Goal: Task Accomplishment & Management: Use online tool/utility

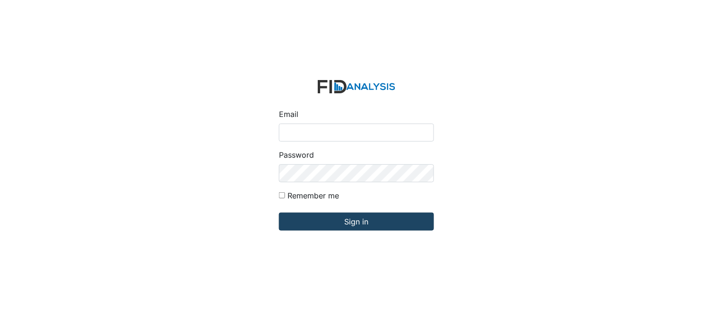
type input "[PERSON_NAME][EMAIL_ADDRESS][DOMAIN_NAME]"
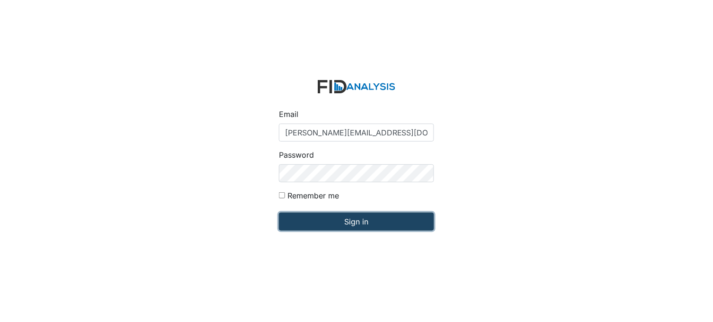
click at [354, 216] on input "Sign in" at bounding box center [356, 221] width 155 height 18
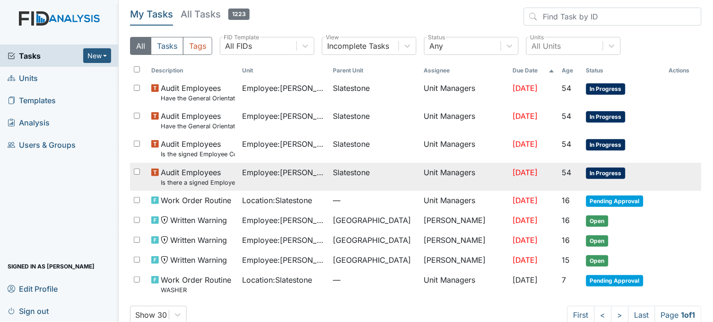
click at [311, 171] on span "Employee : Williams, Shanula" at bounding box center [284, 172] width 83 height 11
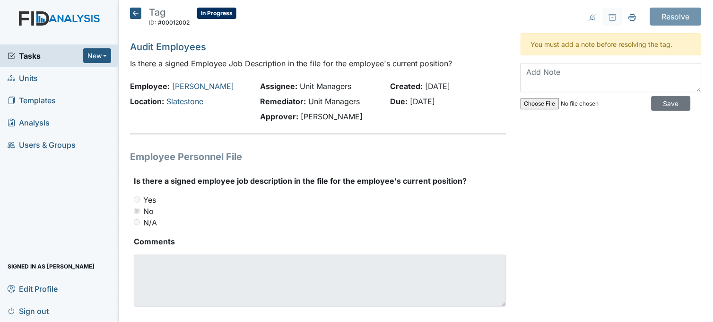
click at [135, 10] on icon at bounding box center [135, 13] width 11 height 11
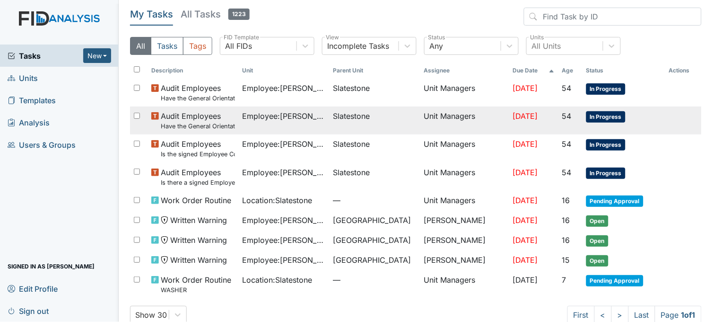
click at [297, 124] on td "Employee : Spruill, Alicia" at bounding box center [284, 120] width 91 height 28
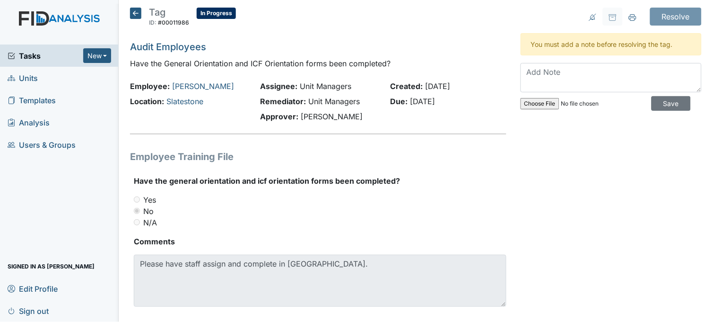
click at [135, 16] on icon at bounding box center [135, 13] width 11 height 11
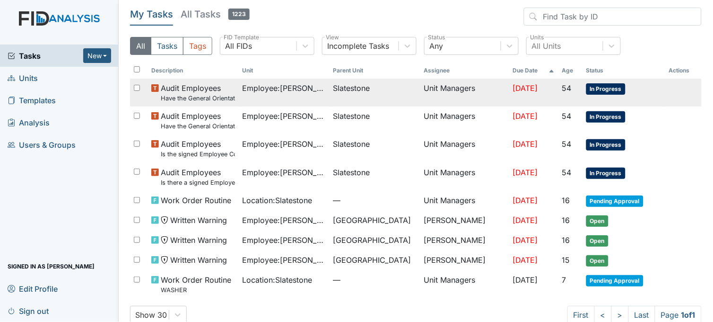
click at [284, 95] on td "Employee : Smith, Regina" at bounding box center [284, 93] width 91 height 28
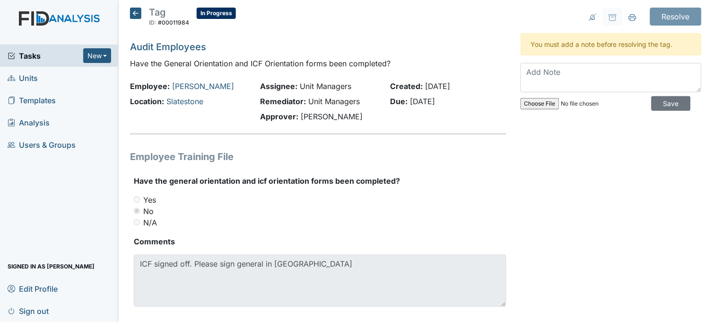
click at [136, 16] on icon at bounding box center [135, 13] width 11 height 11
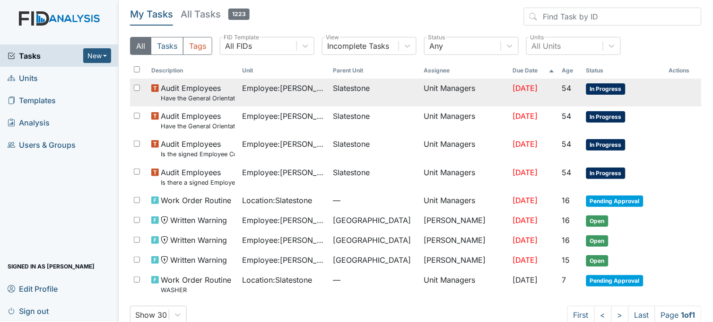
click at [263, 97] on td "Employee : Smith, Regina" at bounding box center [284, 93] width 91 height 28
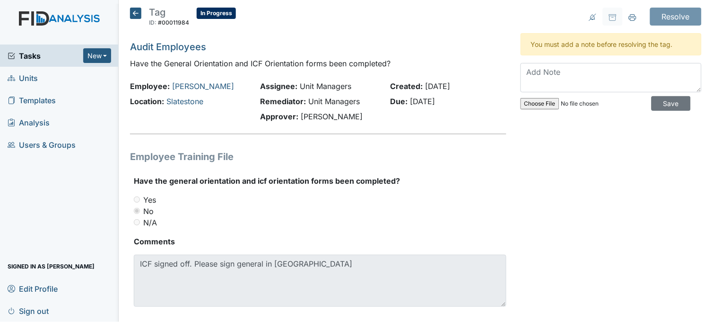
click at [134, 15] on icon at bounding box center [135, 13] width 11 height 11
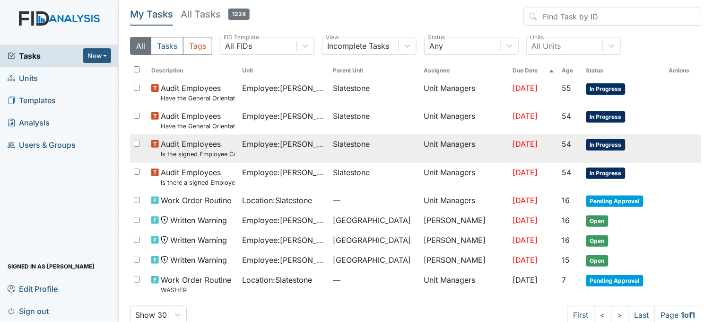
click at [281, 149] on span "Employee : [PERSON_NAME]" at bounding box center [284, 143] width 83 height 11
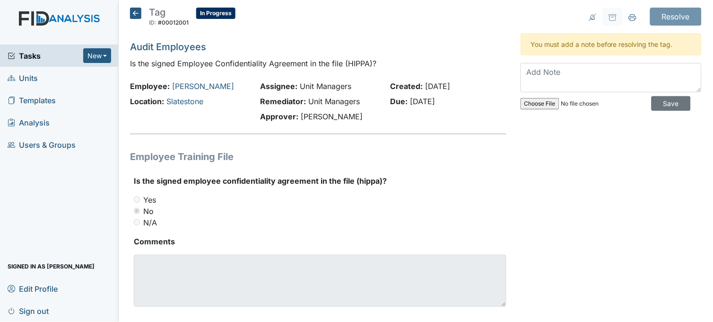
click at [132, 9] on icon at bounding box center [135, 13] width 11 height 11
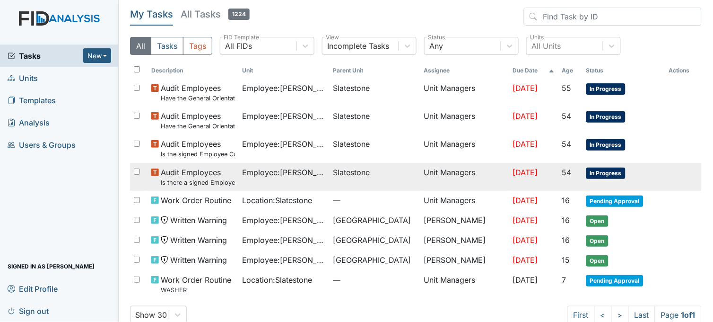
click at [273, 171] on span "Employee : [PERSON_NAME]" at bounding box center [284, 172] width 83 height 11
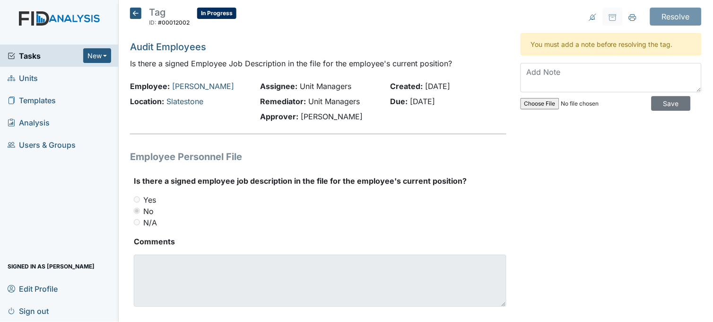
click at [134, 13] on icon at bounding box center [135, 13] width 11 height 11
